Goal: Task Accomplishment & Management: Complete application form

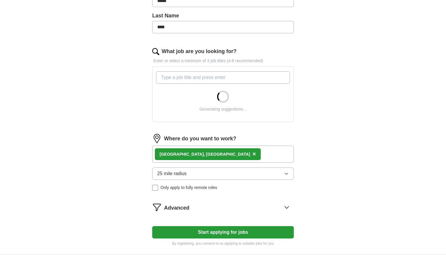
scroll to position [155, 0]
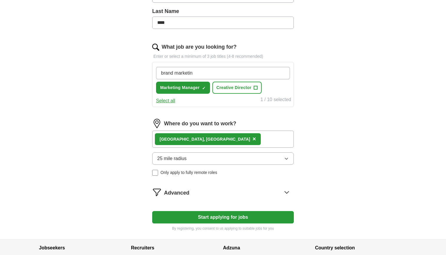
type input "brand marketing"
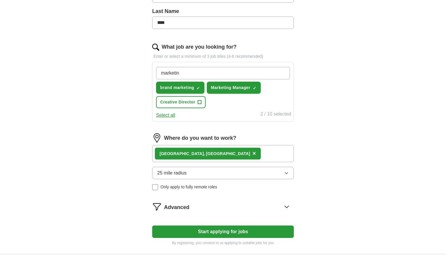
type input "marketing"
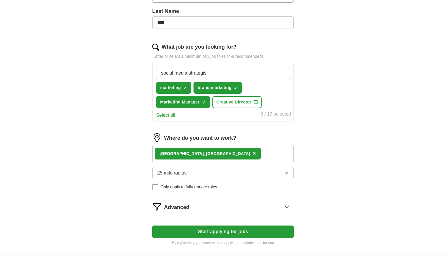
type input "social media strategist"
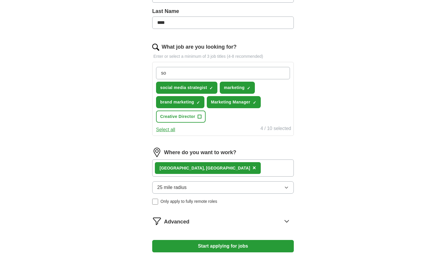
type input "s"
type input "digital marketing"
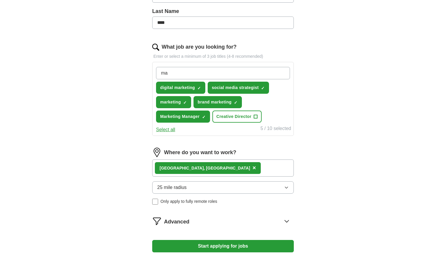
type input "m"
click at [166, 130] on button "Select all" at bounding box center [165, 129] width 19 height 7
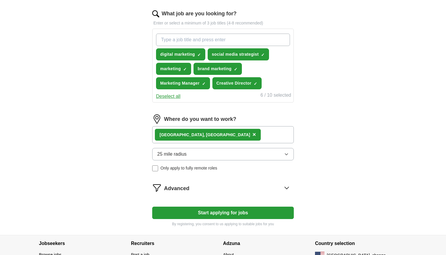
scroll to position [181, 0]
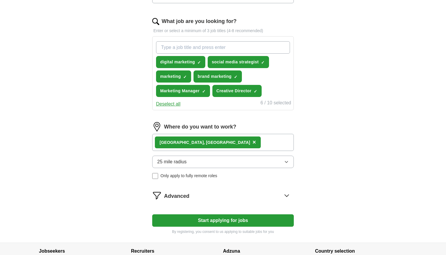
click at [207, 42] on input "What job are you looking for?" at bounding box center [223, 47] width 134 height 12
type input "brand strategist"
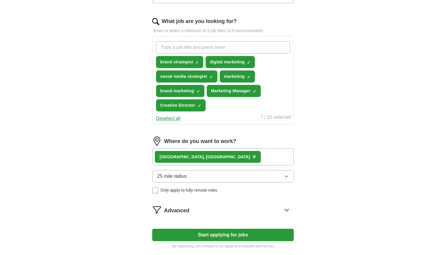
type input "d"
type input "\"
type input "content creator"
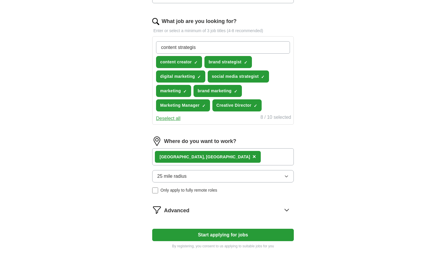
type input "content strategist"
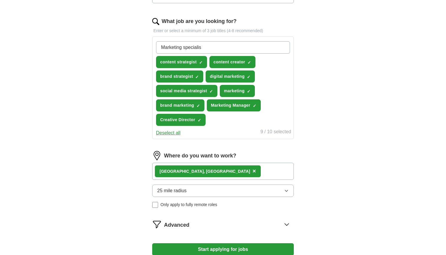
type input "Marketing specialist"
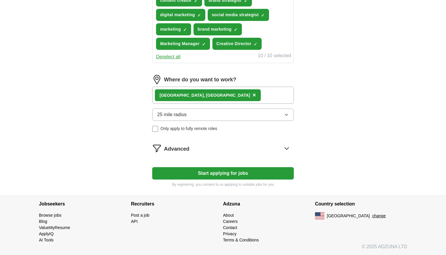
scroll to position [257, 0]
click at [239, 94] on div "Los Angeles, CA ×" at bounding box center [223, 95] width 142 height 17
click at [190, 101] on div "Los Angeles, CA ×" at bounding box center [208, 95] width 106 height 12
click at [212, 117] on button "25 mile radius" at bounding box center [223, 115] width 142 height 12
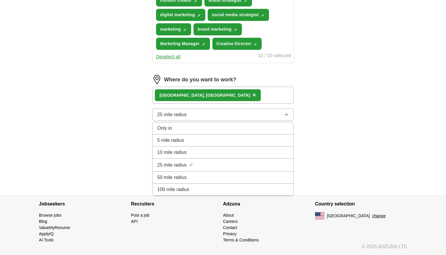
click at [187, 192] on span "100 mile radius" at bounding box center [173, 189] width 32 height 7
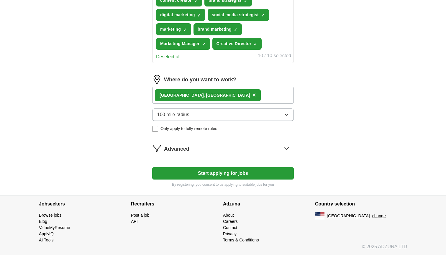
click at [181, 150] on span "Advanced" at bounding box center [176, 149] width 25 height 8
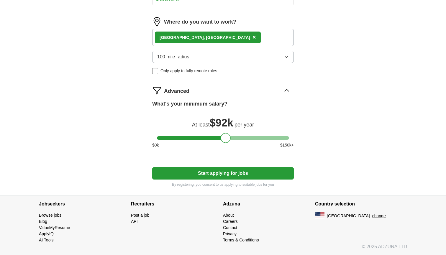
scroll to position [315, 0]
drag, startPoint x: 224, startPoint y: 137, endPoint x: 234, endPoint y: 138, distance: 10.1
click at [234, 138] on div at bounding box center [236, 138] width 10 height 10
click at [225, 175] on button "Start applying for jobs" at bounding box center [223, 173] width 142 height 12
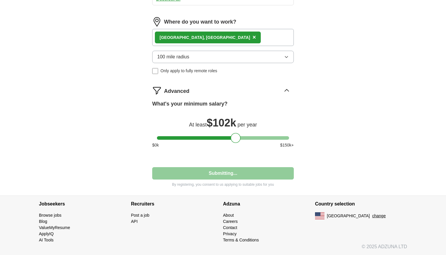
select select "**"
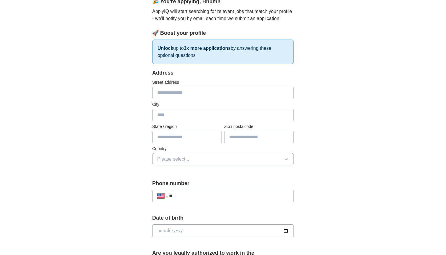
scroll to position [55, 0]
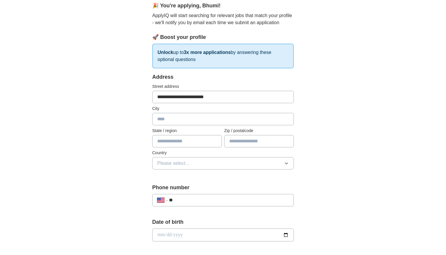
type input "**********"
type input "*********"
click at [101, 140] on div "**********" at bounding box center [223, 231] width 378 height 537
drag, startPoint x: 186, startPoint y: 125, endPoint x: 139, endPoint y: 125, distance: 47.5
click at [139, 125] on div "**********" at bounding box center [223, 248] width 189 height 504
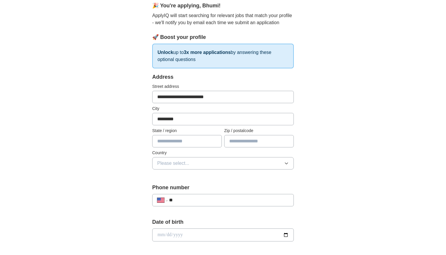
drag, startPoint x: 189, startPoint y: 118, endPoint x: 122, endPoint y: 117, distance: 66.7
click at [122, 117] on div "**********" at bounding box center [223, 231] width 378 height 537
type input "**********"
type input "*****"
click at [203, 157] on div "Country Please select..." at bounding box center [223, 160] width 142 height 20
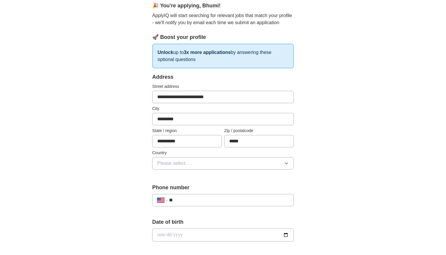
click at [203, 162] on button "Please select..." at bounding box center [223, 163] width 142 height 12
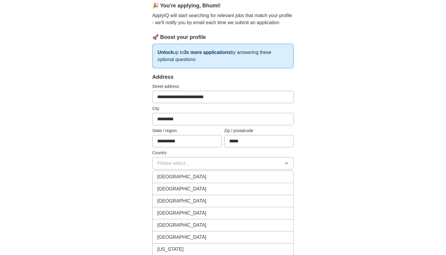
click at [191, 189] on div "United States" at bounding box center [223, 189] width 132 height 7
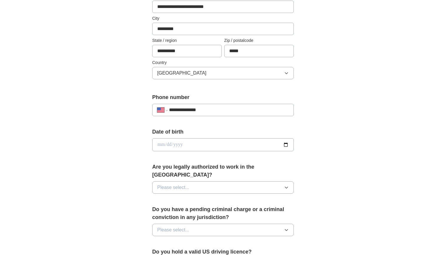
scroll to position [149, 0]
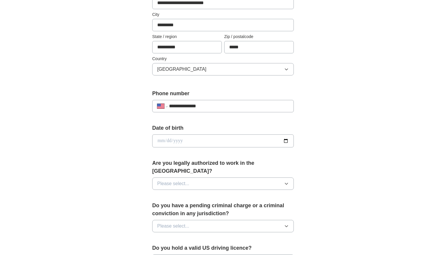
type input "**********"
click at [162, 142] on input "date" at bounding box center [223, 141] width 142 height 13
type input "**********"
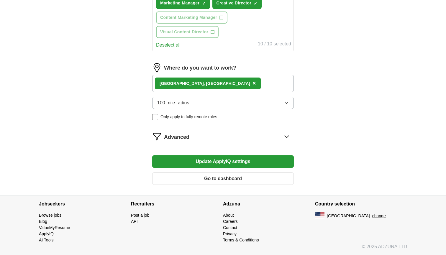
scroll to position [298, 0]
click at [250, 162] on button "Update ApplyIQ settings" at bounding box center [223, 162] width 142 height 12
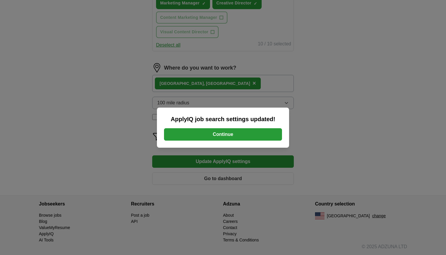
click at [258, 129] on button "Continue" at bounding box center [223, 134] width 118 height 12
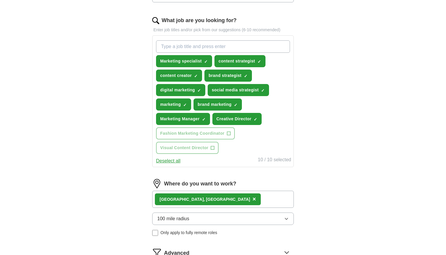
scroll to position [177, 0]
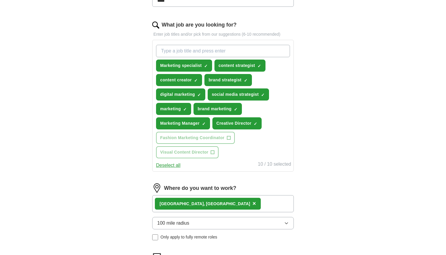
click at [0, 0] on span "×" at bounding box center [0, 0] width 0 height 0
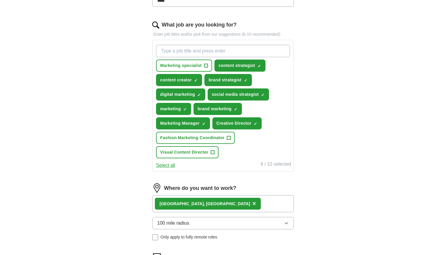
click at [228, 140] on span "+" at bounding box center [229, 138] width 4 height 5
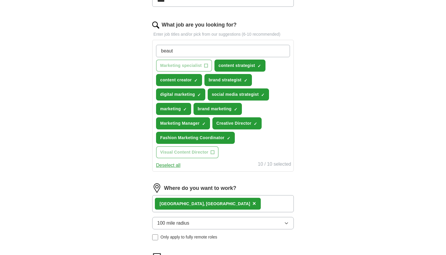
type input "beauty"
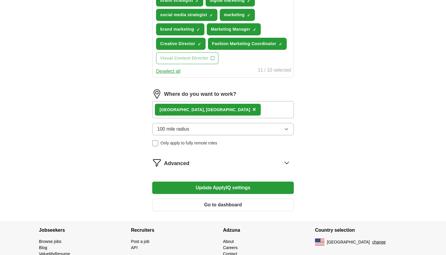
scroll to position [276, 0]
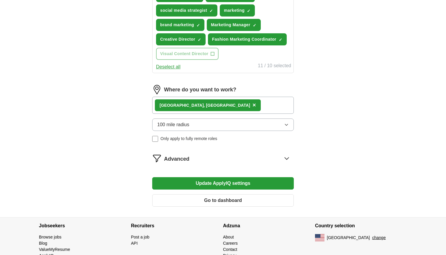
click at [213, 161] on div "Advanced" at bounding box center [229, 158] width 130 height 9
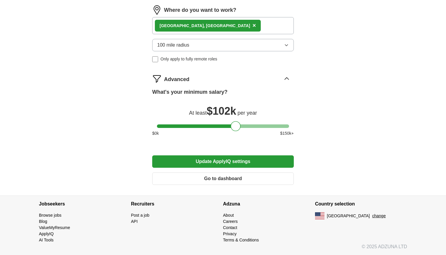
scroll to position [363, 0]
click at [209, 180] on button "Go to dashboard" at bounding box center [223, 179] width 142 height 12
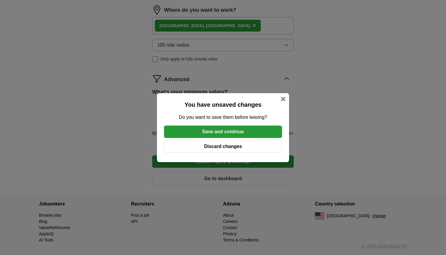
click at [230, 135] on button "Save and continue" at bounding box center [223, 132] width 118 height 12
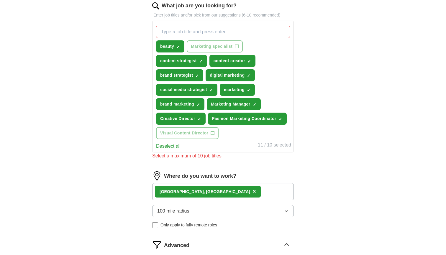
scroll to position [163, 0]
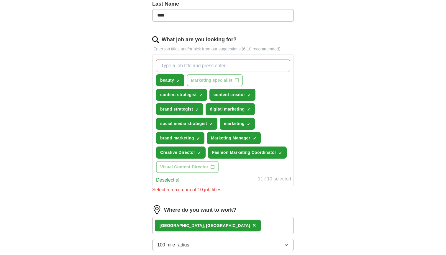
click at [0, 0] on span "×" at bounding box center [0, 0] width 0 height 0
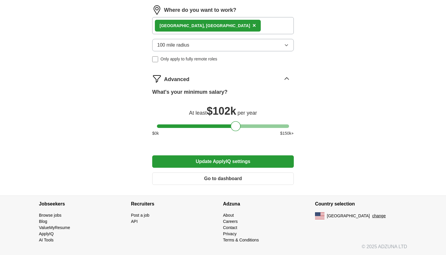
scroll to position [356, 0]
click at [215, 165] on button "Update ApplyIQ settings" at bounding box center [223, 162] width 142 height 12
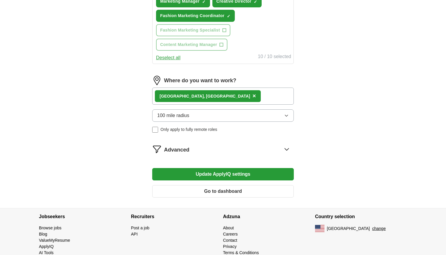
scroll to position [287, 0]
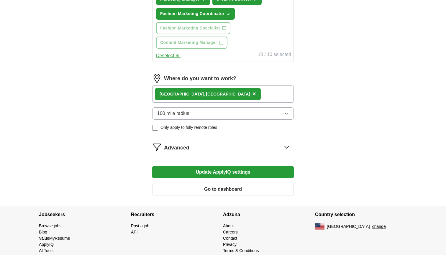
click at [207, 174] on button "Update ApplyIQ settings" at bounding box center [223, 172] width 142 height 12
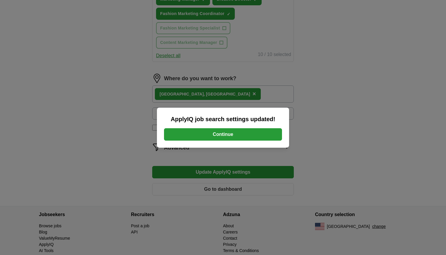
click at [227, 135] on button "Continue" at bounding box center [223, 134] width 118 height 12
